Goal: Information Seeking & Learning: Learn about a topic

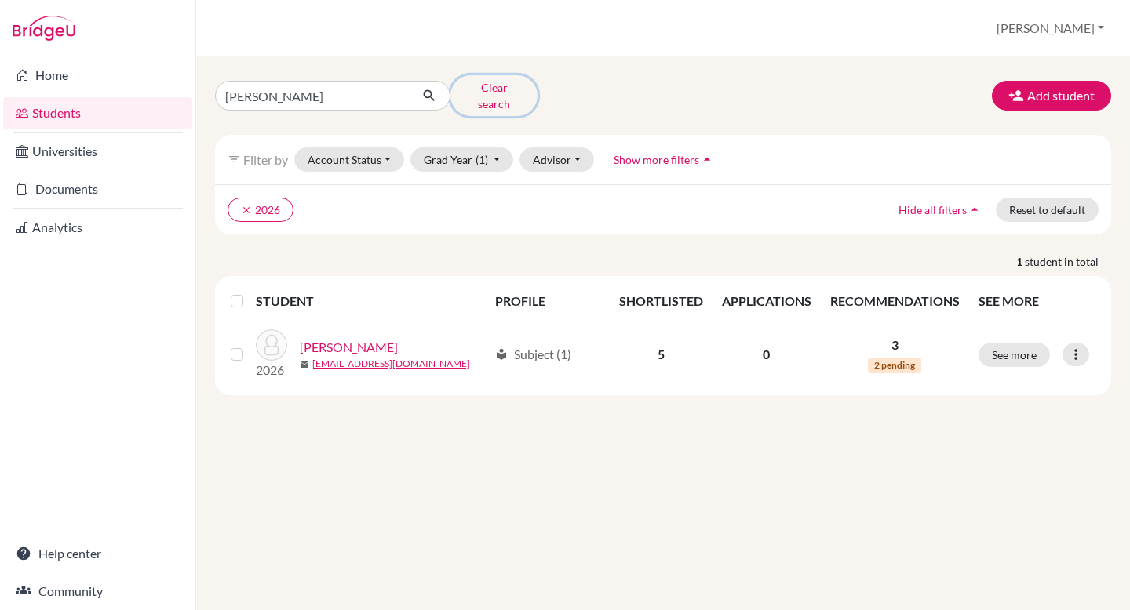
click at [488, 87] on button "Clear search" at bounding box center [493, 95] width 87 height 41
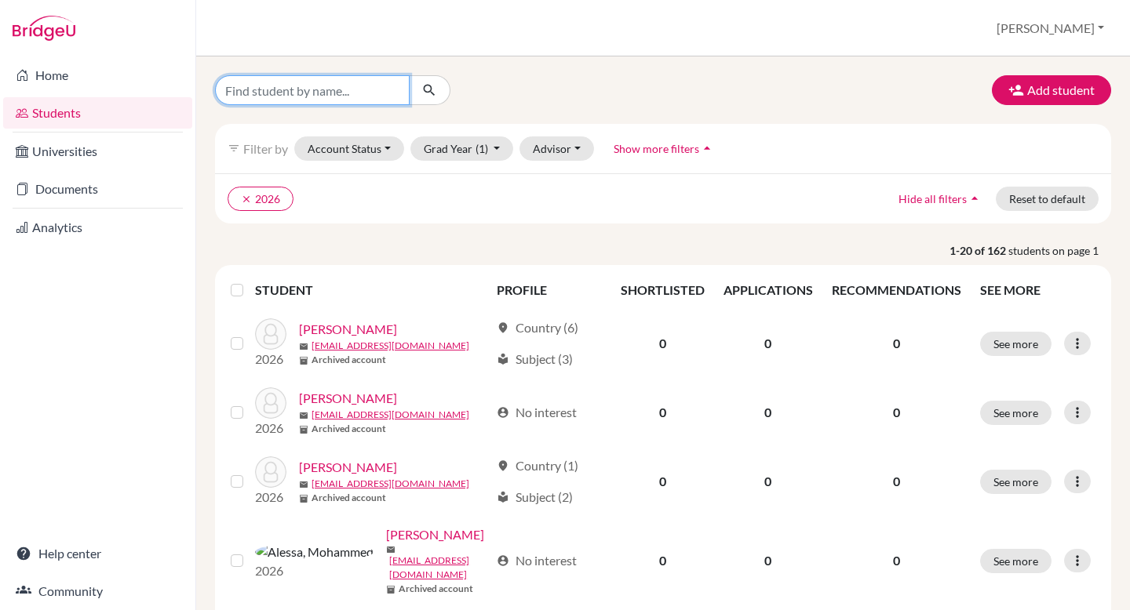
click at [274, 91] on input "Find student by name..." at bounding box center [312, 90] width 195 height 30
type input "s"
type input "[PERSON_NAME]"
click at [442, 81] on button "submit" at bounding box center [430, 90] width 42 height 30
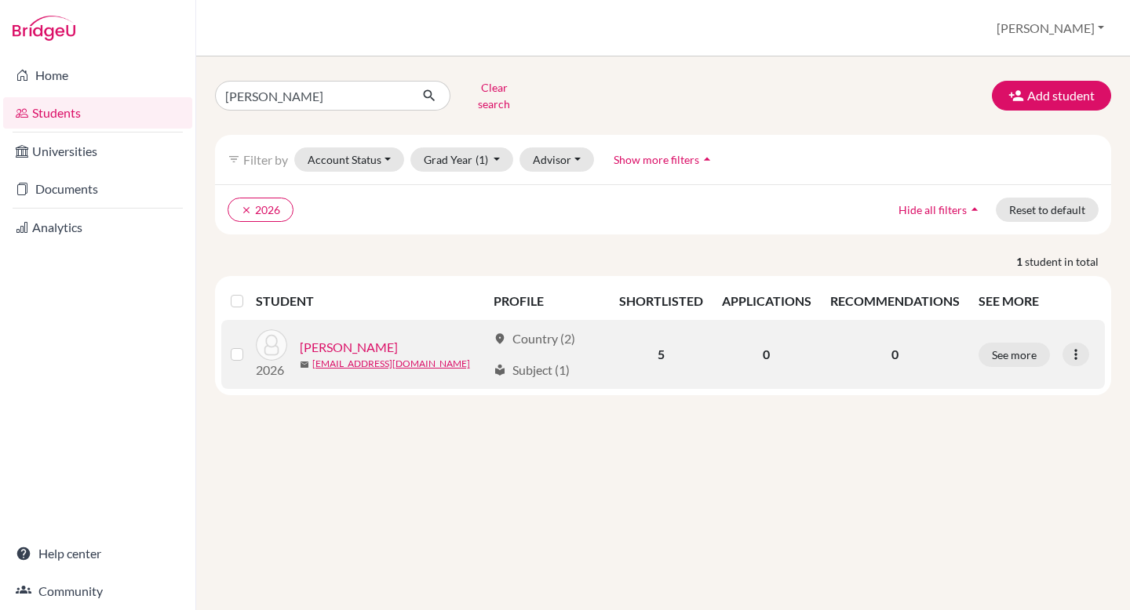
click at [361, 339] on link "[PERSON_NAME]" at bounding box center [349, 347] width 98 height 19
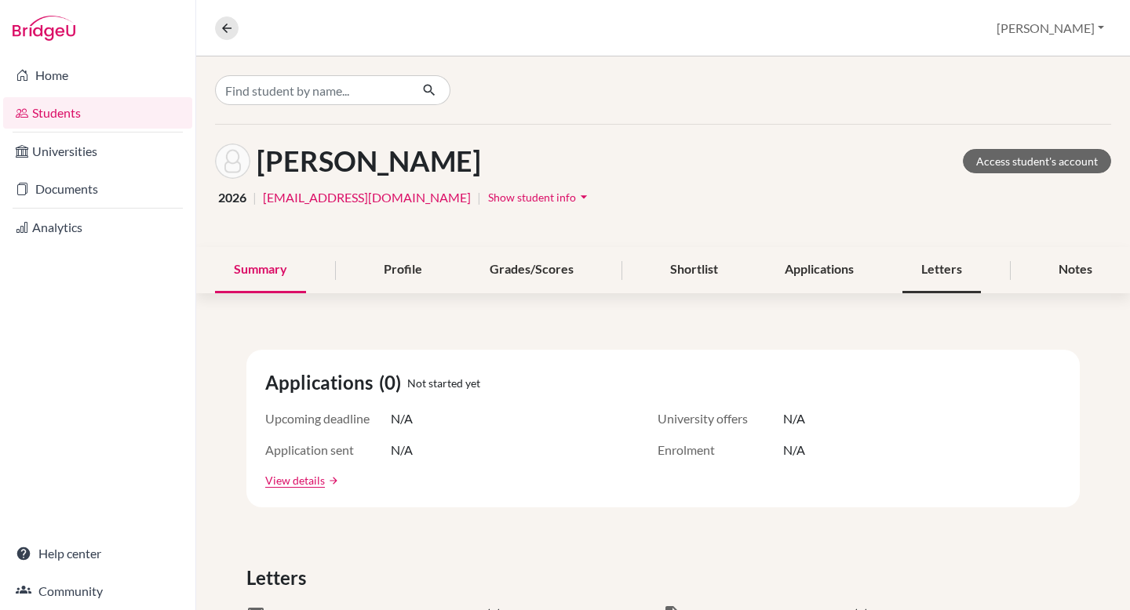
click at [943, 269] on div "Letters" at bounding box center [941, 270] width 78 height 46
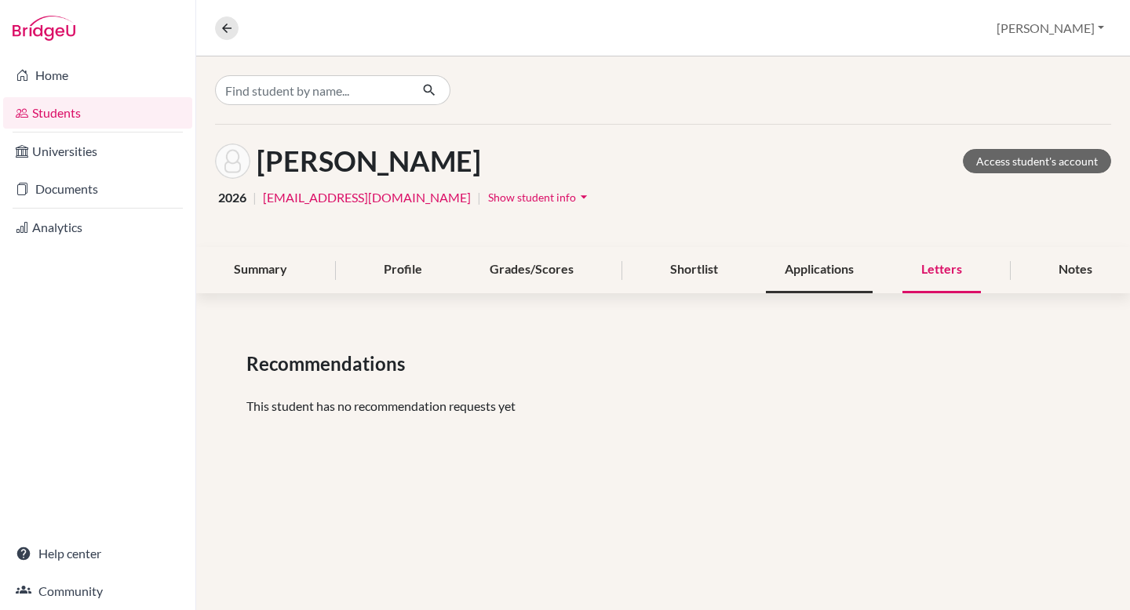
click at [836, 274] on div "Applications" at bounding box center [819, 270] width 107 height 46
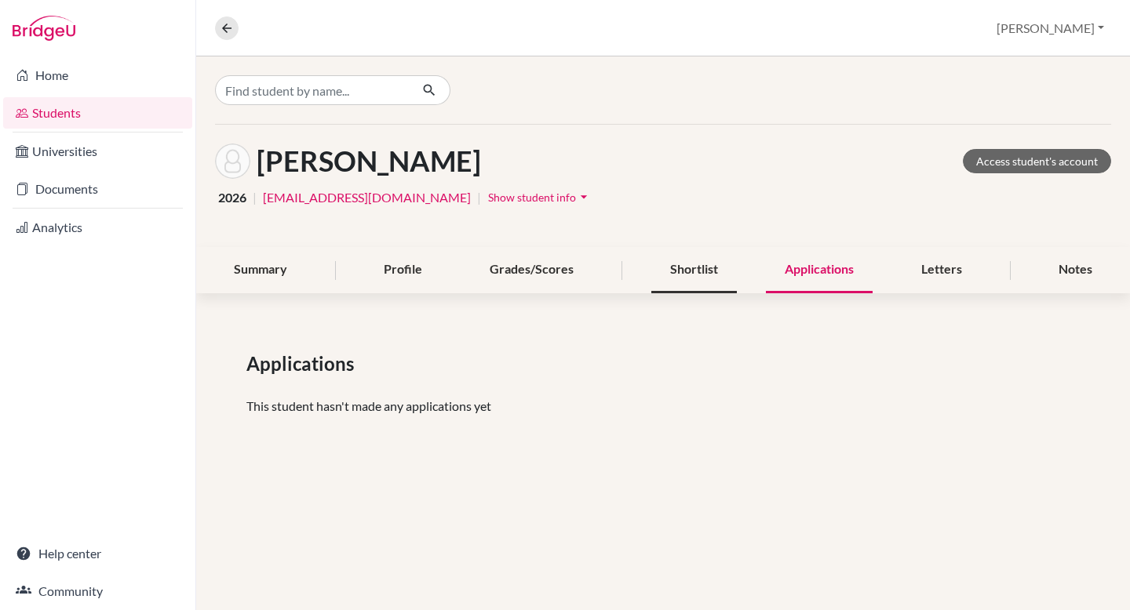
click at [719, 275] on div "Shortlist" at bounding box center [694, 270] width 86 height 46
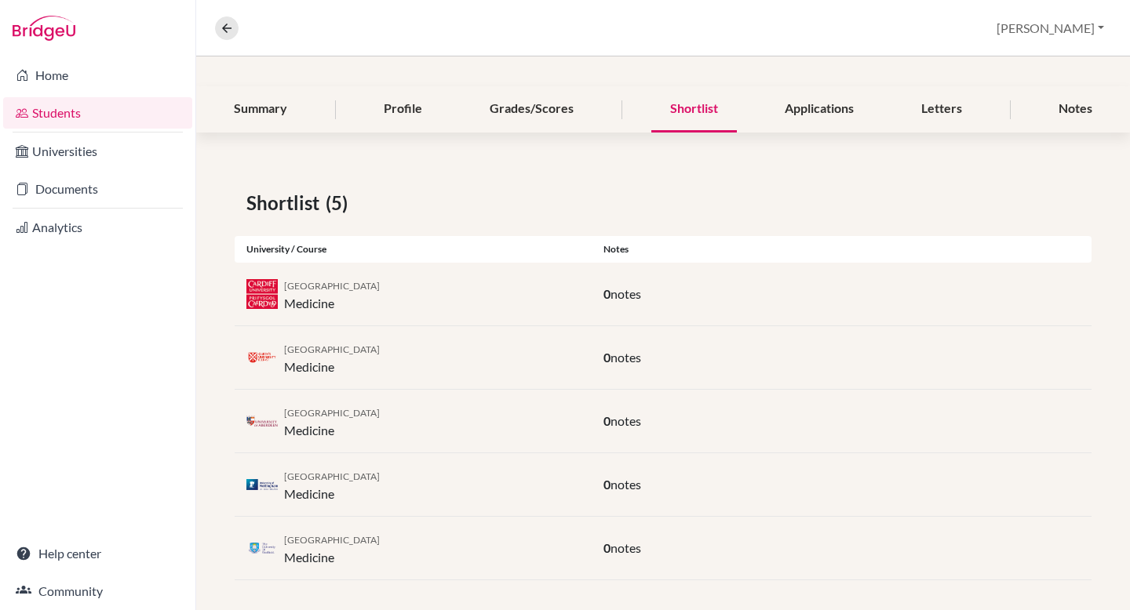
scroll to position [169, 0]
